Goal: Task Accomplishment & Management: Manage account settings

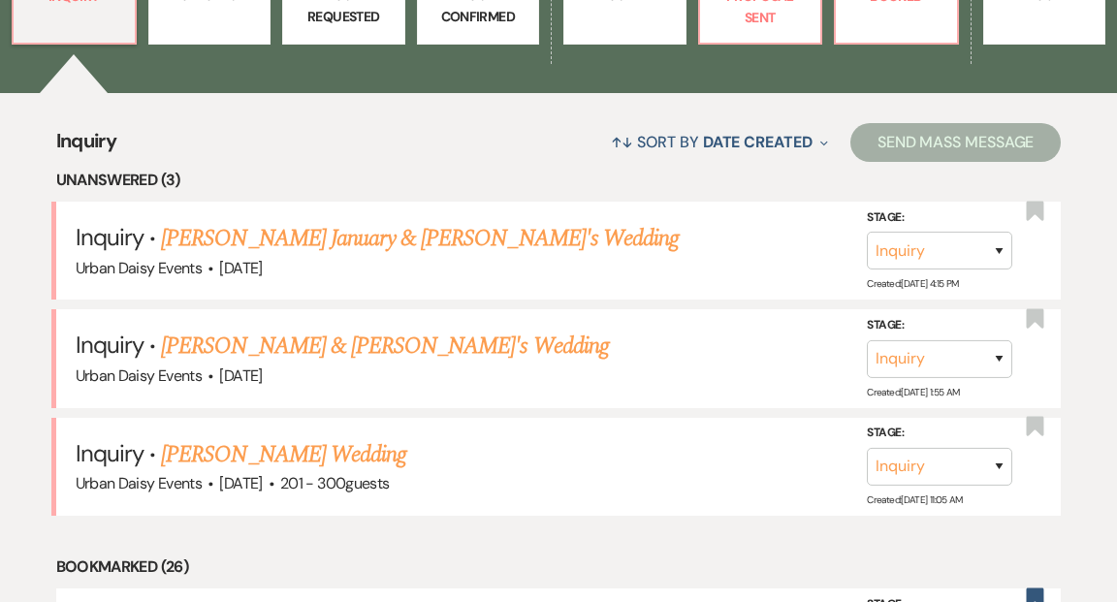
scroll to position [698, 0]
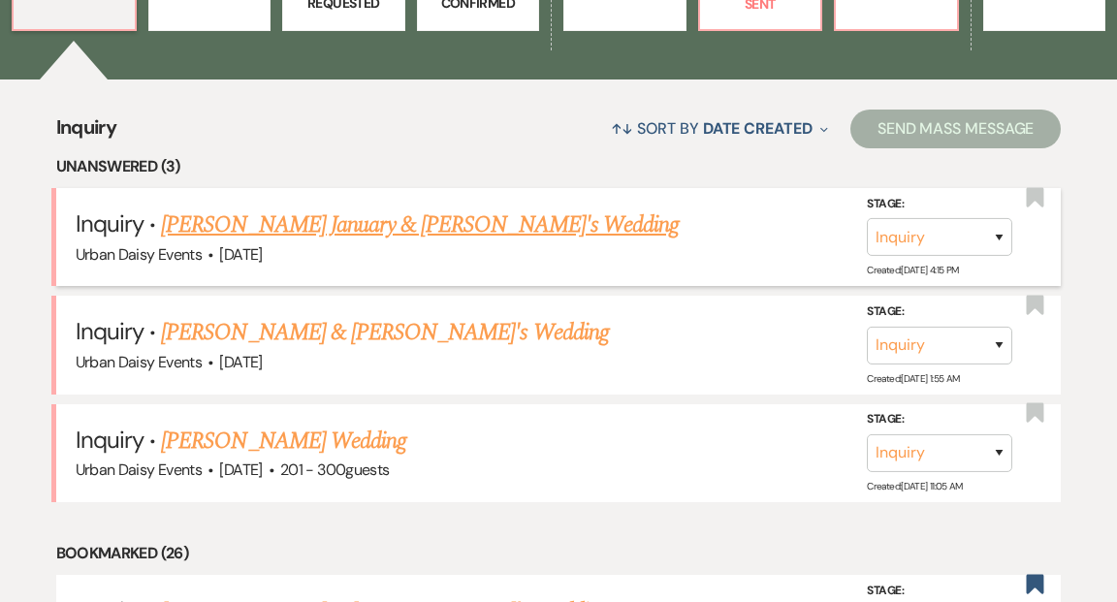
click at [421, 208] on link "[PERSON_NAME] January & [PERSON_NAME]'s Wedding" at bounding box center [420, 225] width 518 height 35
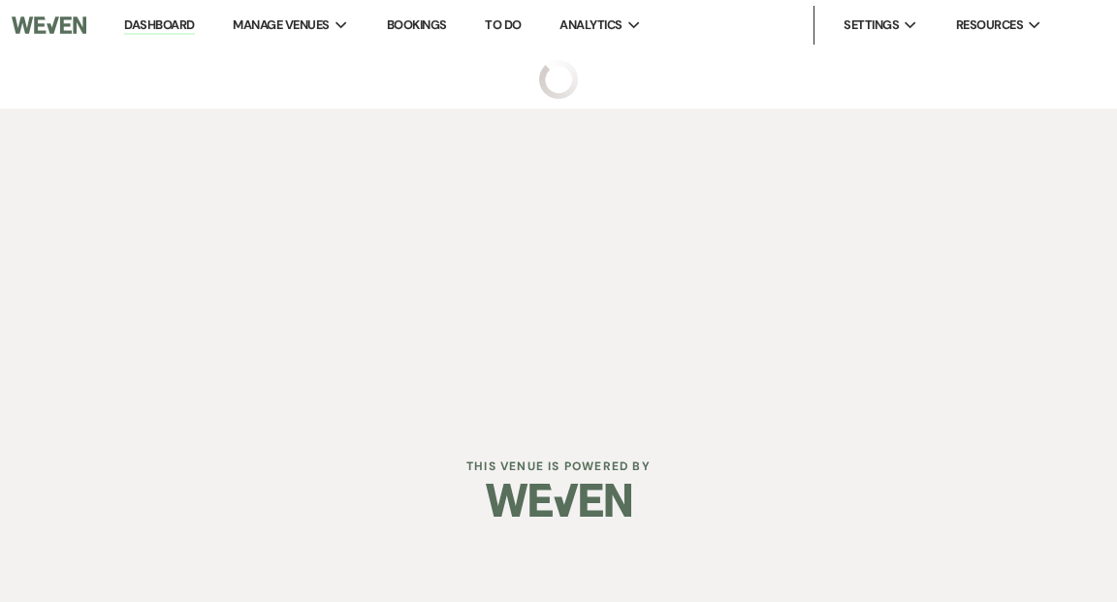
select select "5"
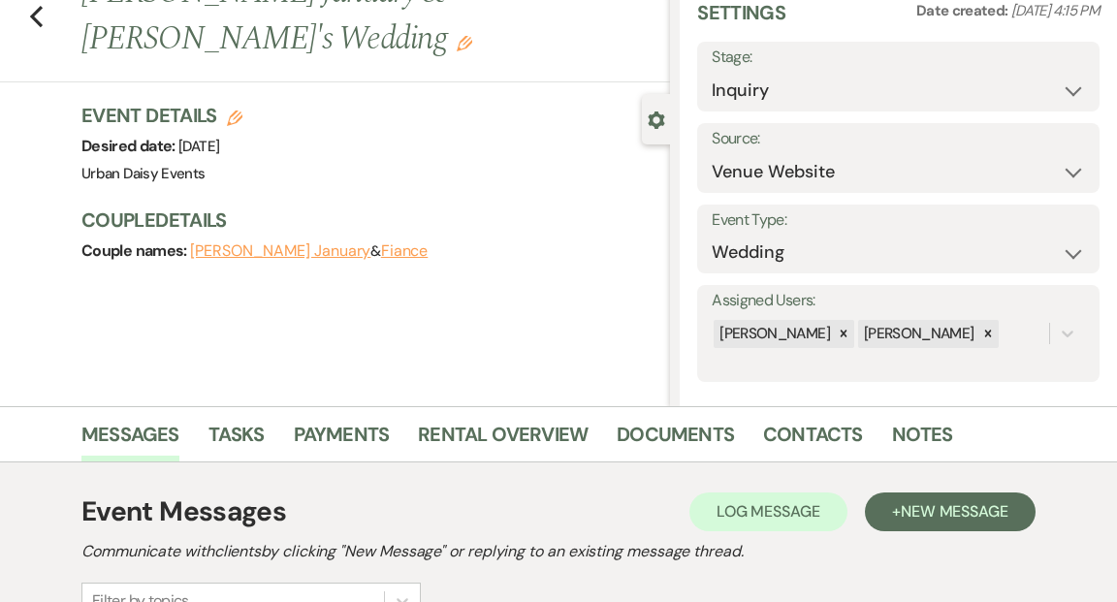
scroll to position [70, 0]
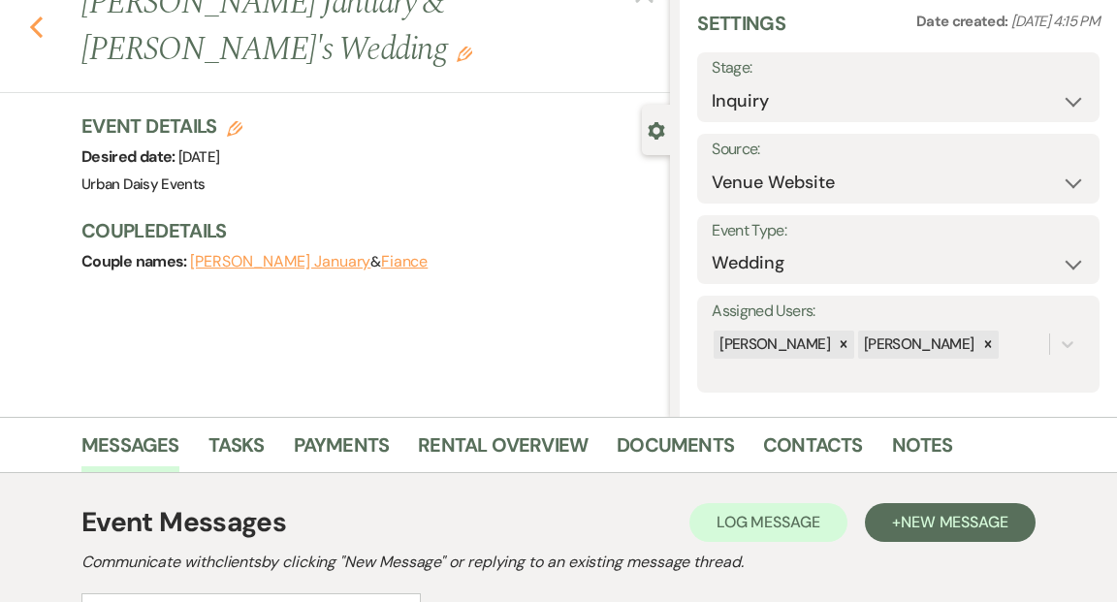
click at [39, 16] on use "button" at bounding box center [36, 26] width 13 height 21
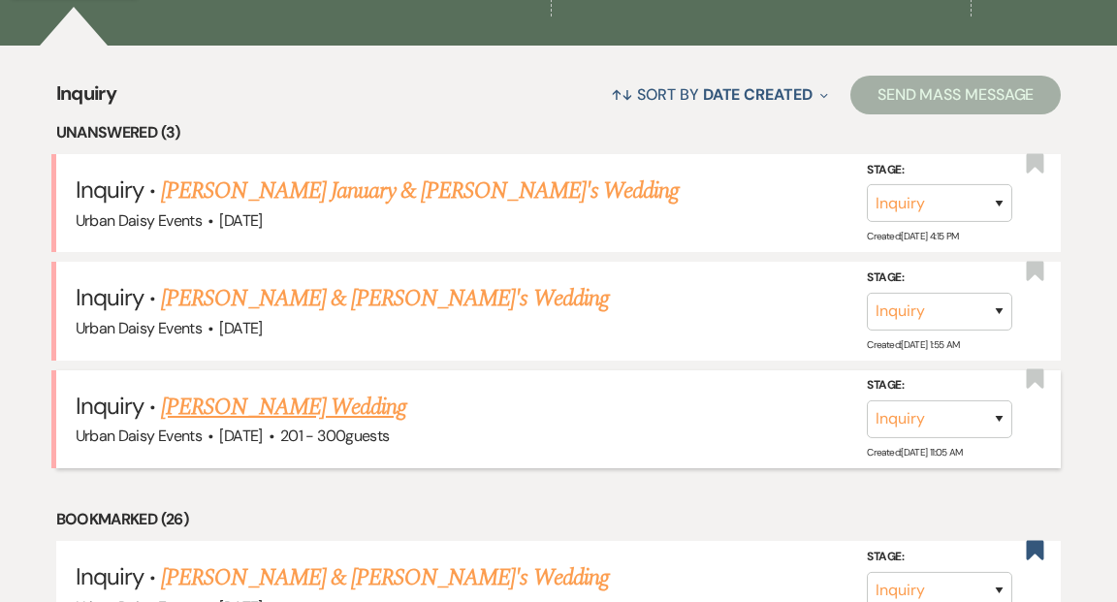
scroll to position [706, 0]
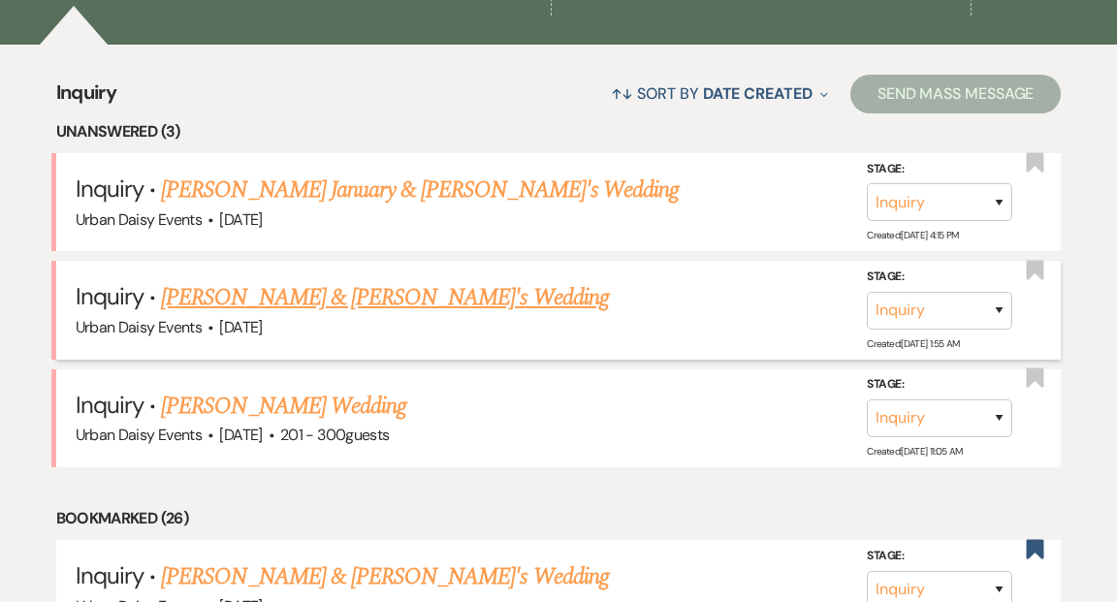
click at [320, 280] on link "[PERSON_NAME] & [PERSON_NAME]'s Wedding" at bounding box center [385, 297] width 448 height 35
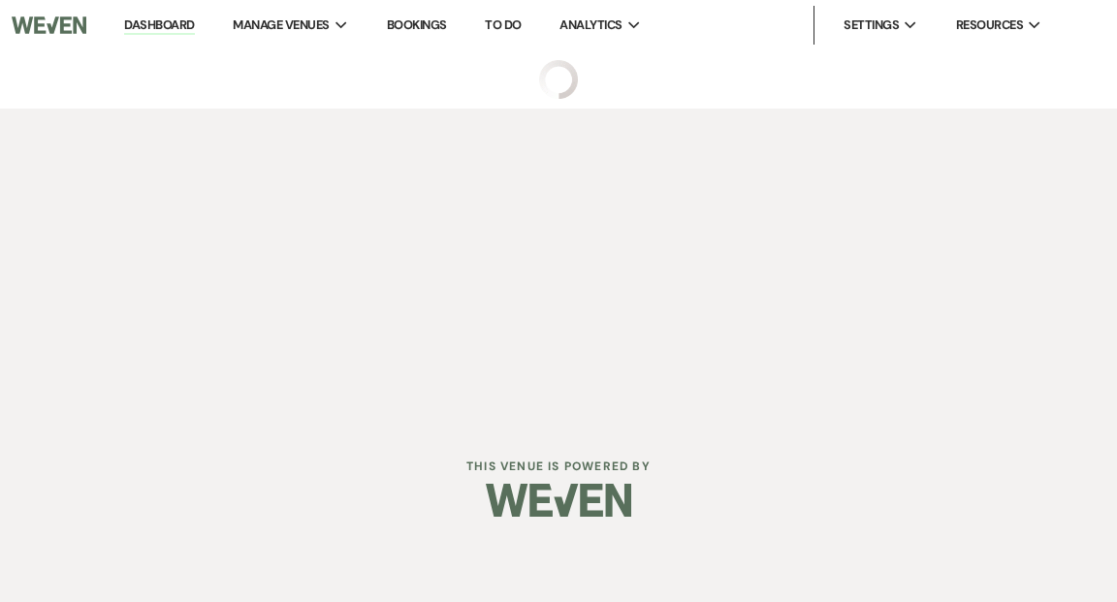
select select "5"
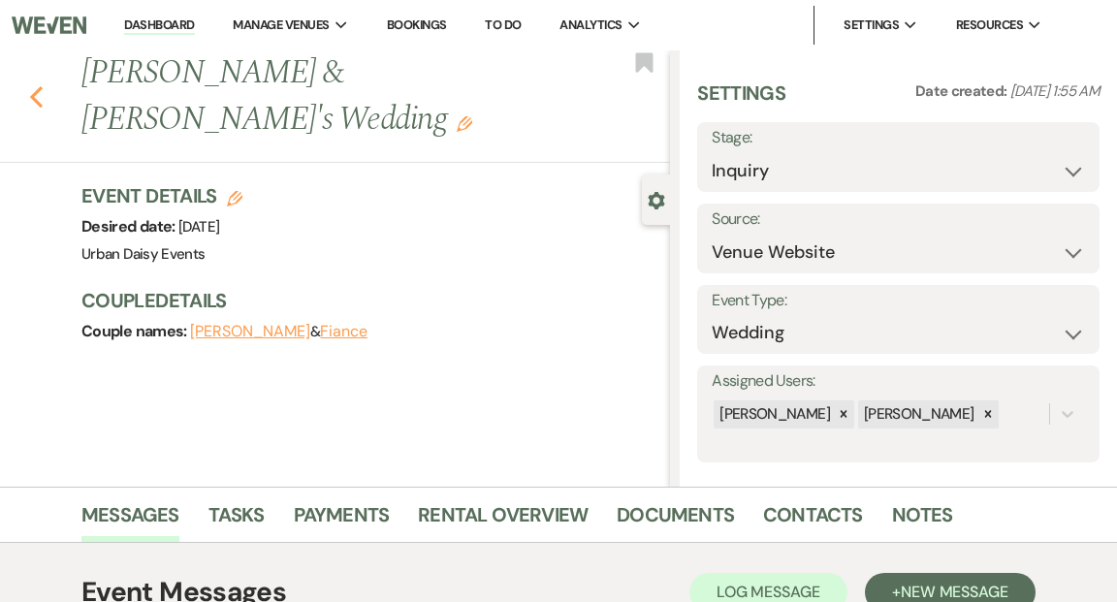
click at [33, 86] on use "button" at bounding box center [36, 96] width 13 height 21
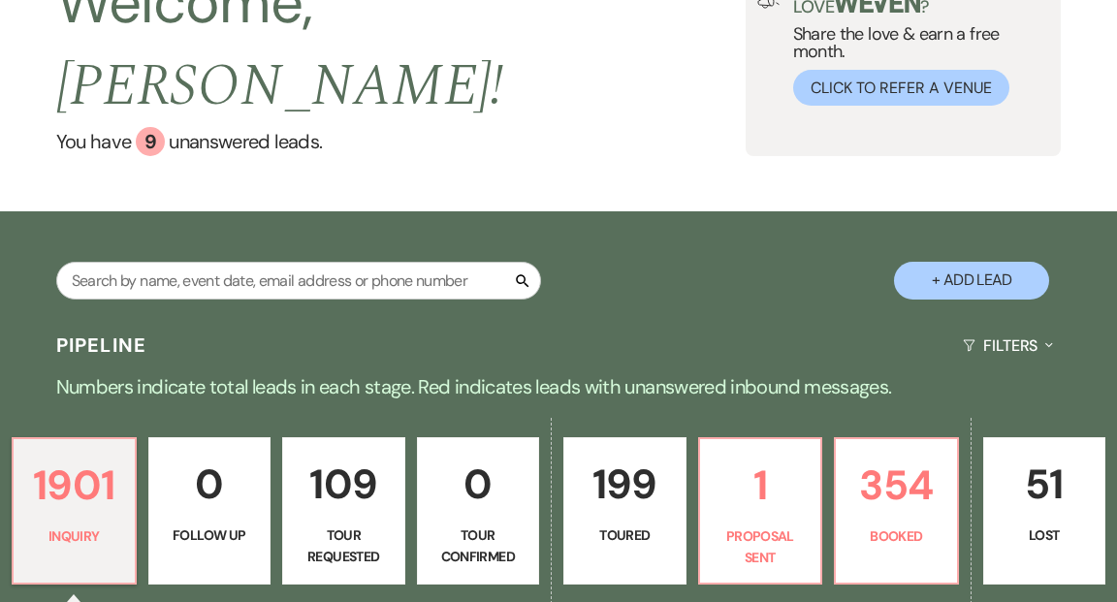
scroll to position [142, 0]
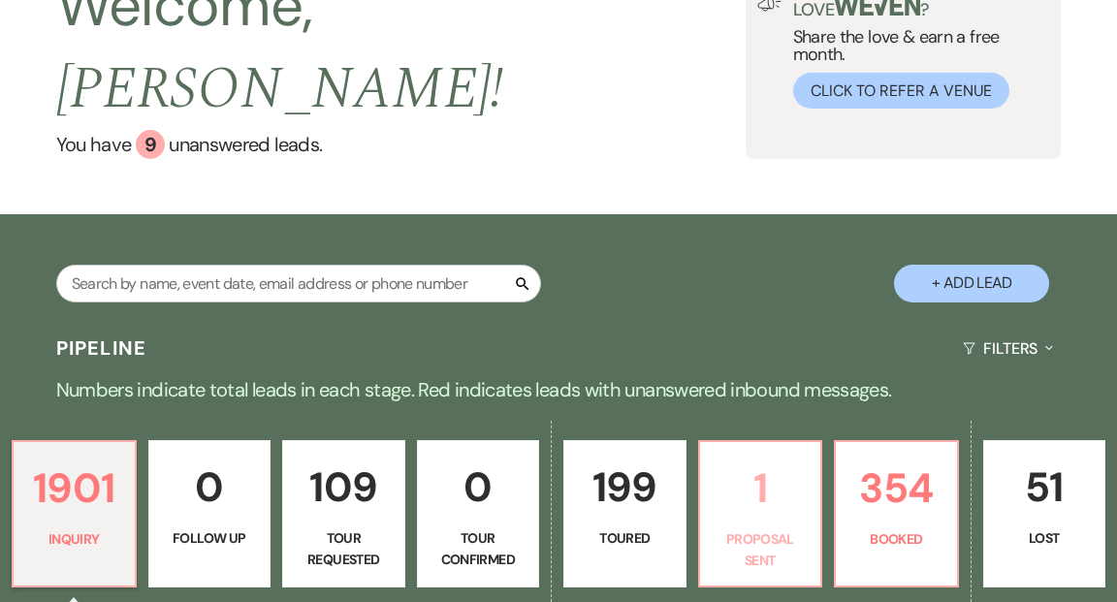
click at [776, 461] on p "1" at bounding box center [761, 488] width 98 height 65
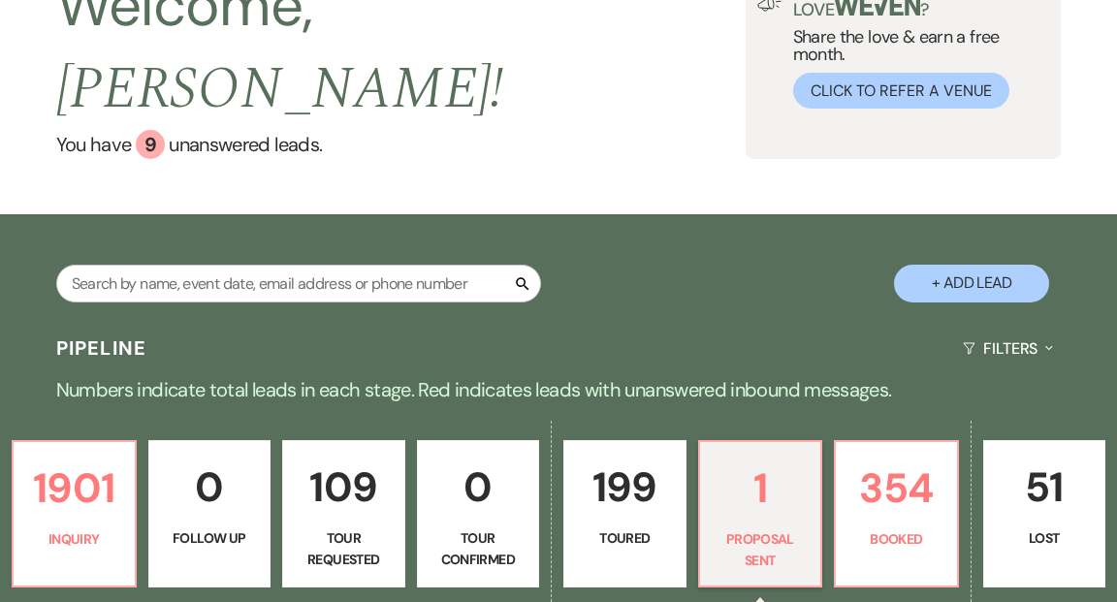
select select "6"
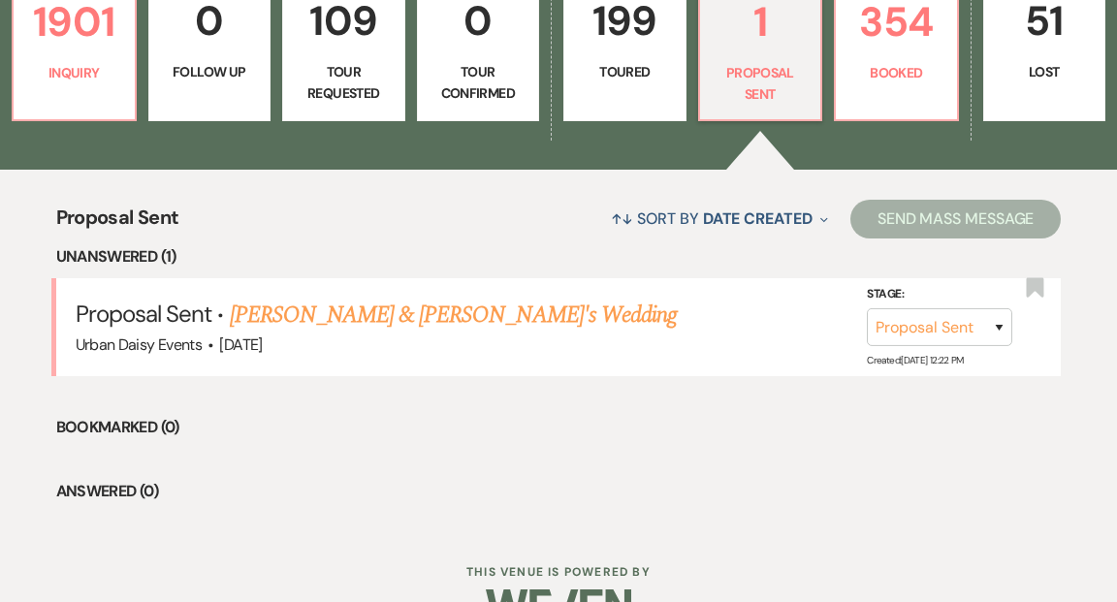
scroll to position [611, 0]
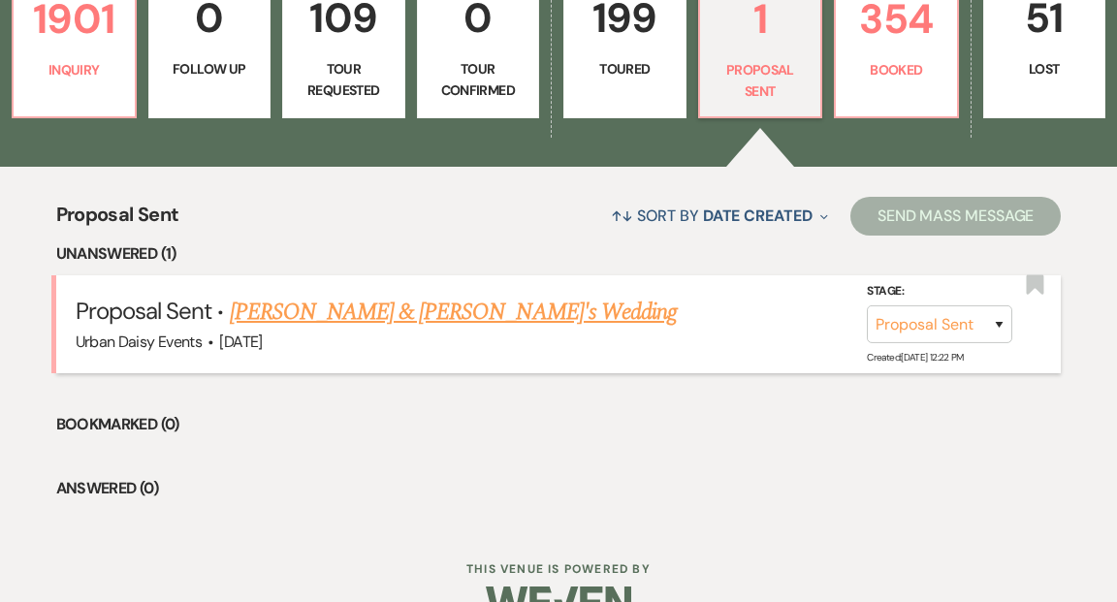
click at [469, 295] on link "[PERSON_NAME] & [PERSON_NAME]'s Wedding" at bounding box center [454, 312] width 448 height 35
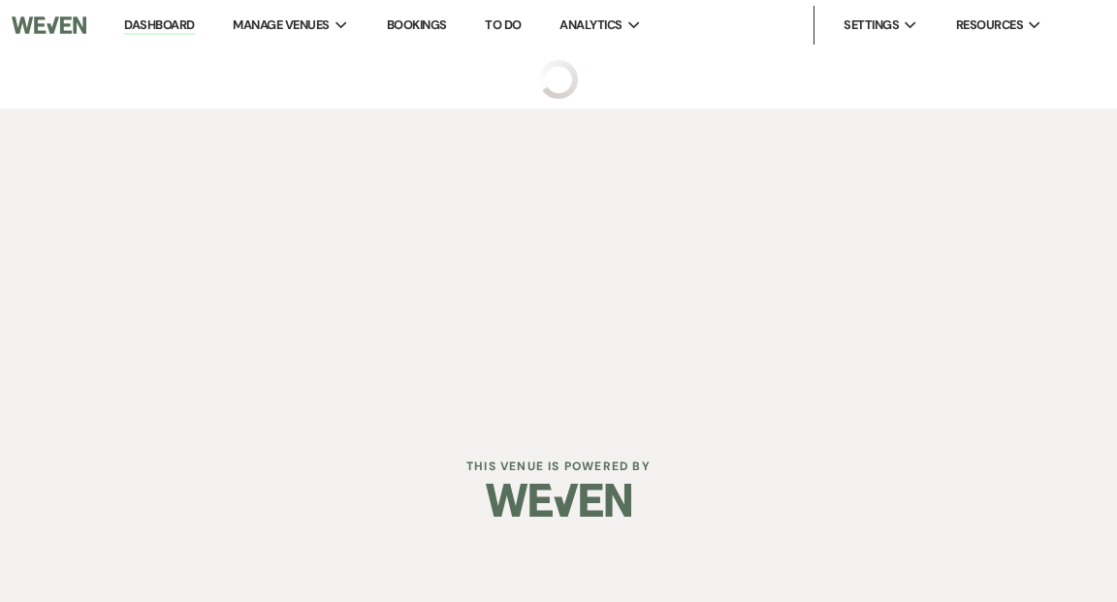
select select "6"
